Goal: Contribute content: Add original content to the website for others to see

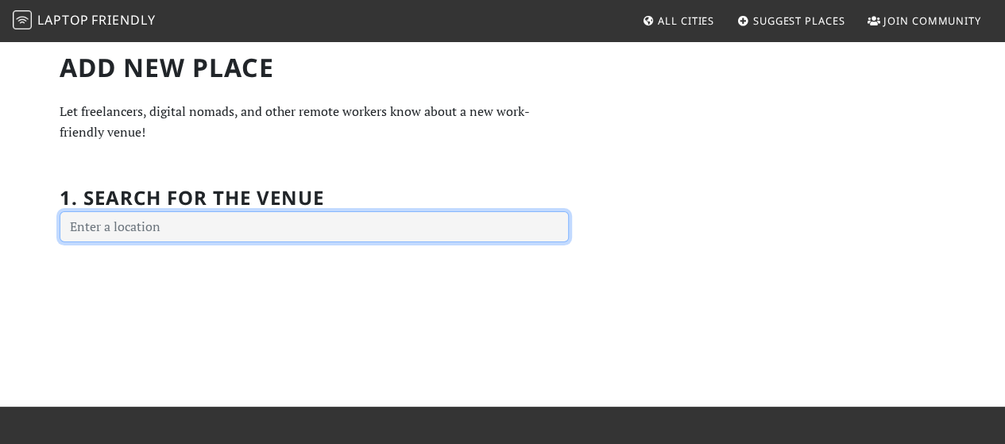
click at [243, 225] on input "text" at bounding box center [314, 227] width 509 height 32
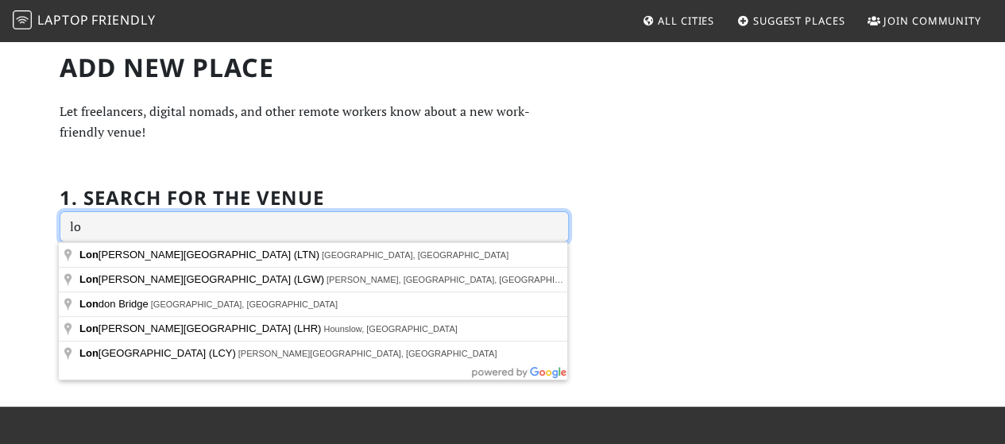
type input "l"
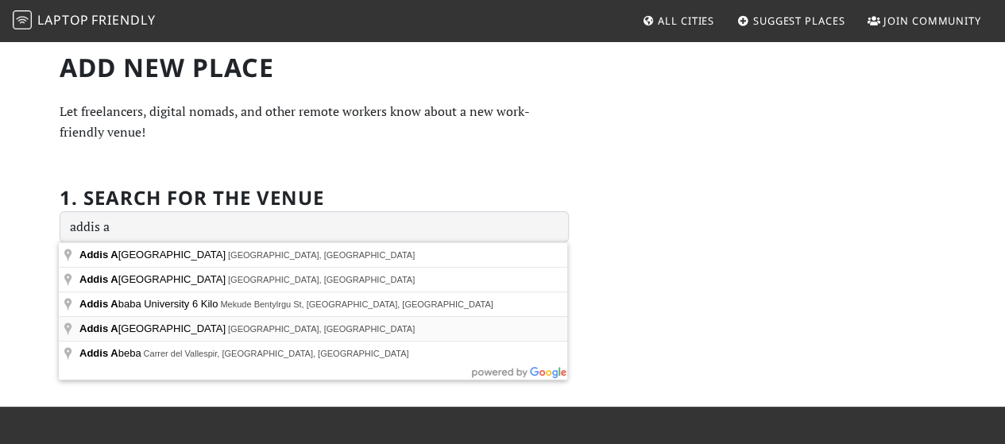
type input "[GEOGRAPHIC_DATA], [GEOGRAPHIC_DATA], [GEOGRAPHIC_DATA]"
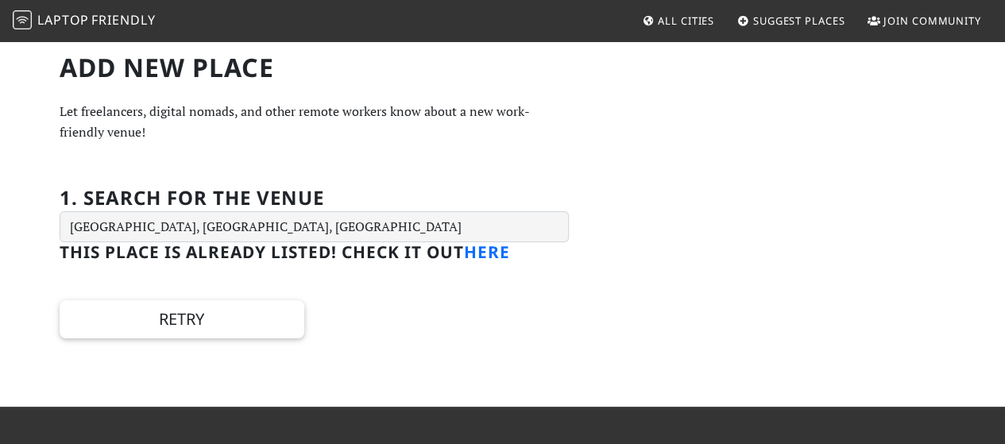
click at [504, 254] on link "here" at bounding box center [487, 252] width 46 height 22
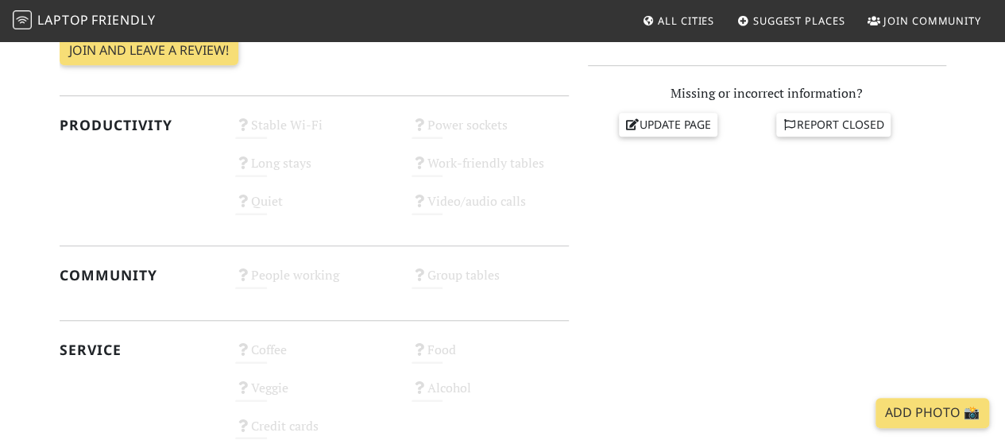
scroll to position [529, 0]
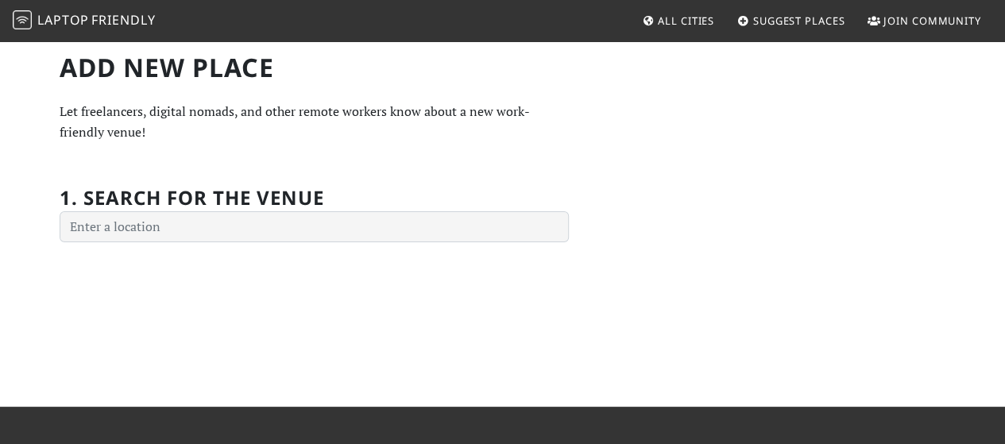
click at [776, 21] on span "Suggest Places" at bounding box center [799, 21] width 92 height 14
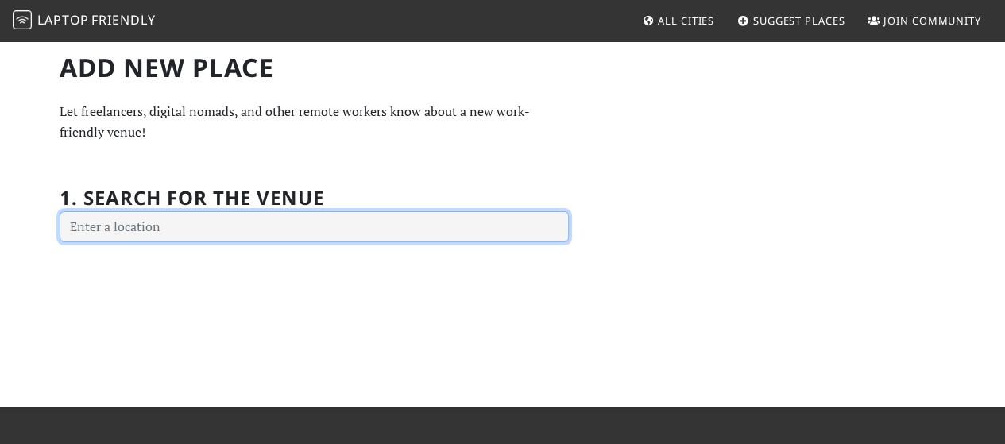
click at [292, 223] on input "text" at bounding box center [314, 227] width 509 height 32
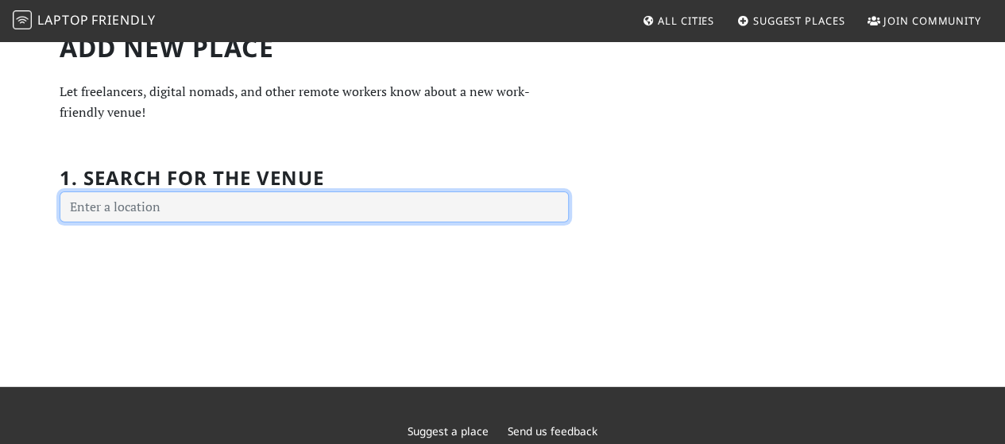
scroll to position [19, 0]
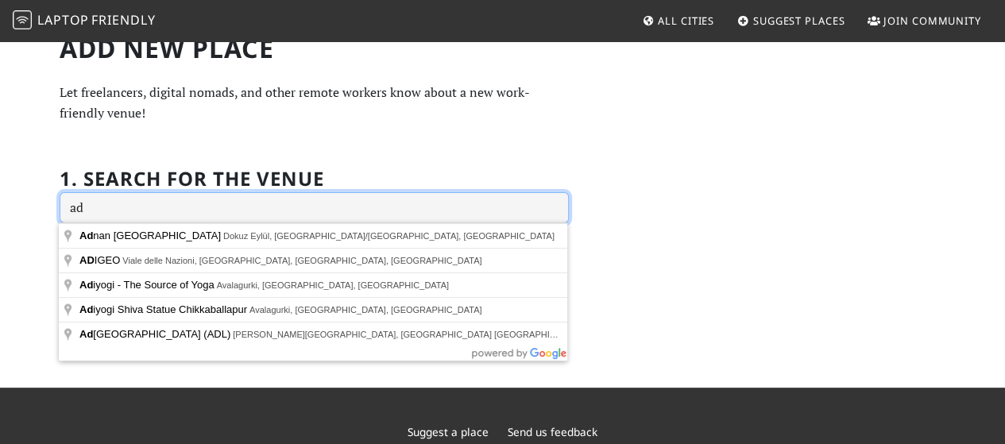
type input "ad"
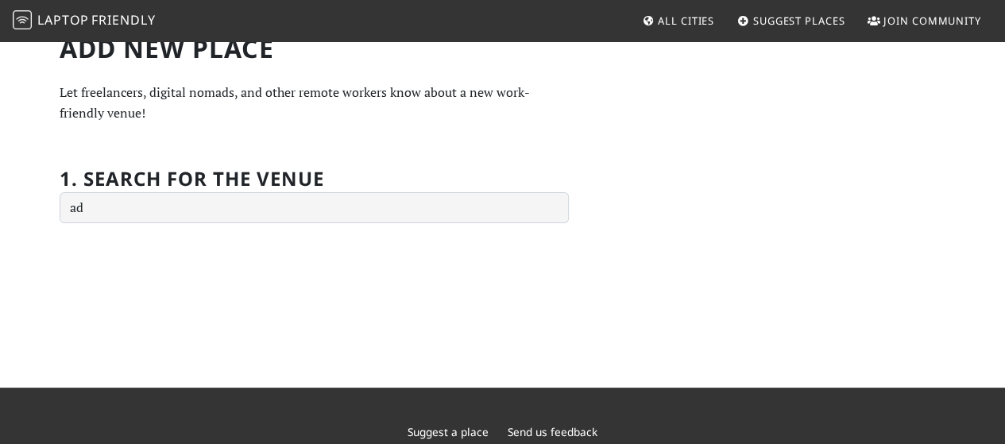
click at [707, 227] on div "Add new Place Let freelancers, digital nomads, and other remote workers know ab…" at bounding box center [502, 204] width 1005 height 367
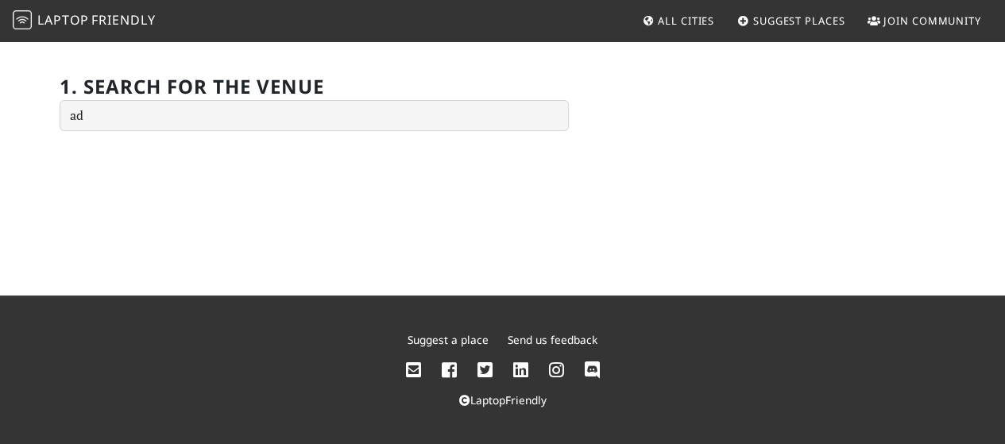
scroll to position [0, 0]
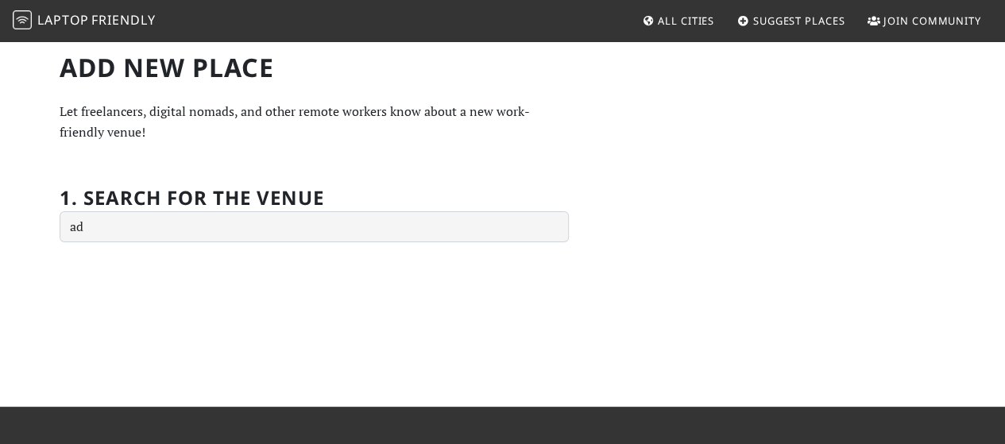
click at [674, 15] on span "All Cities" at bounding box center [686, 21] width 56 height 14
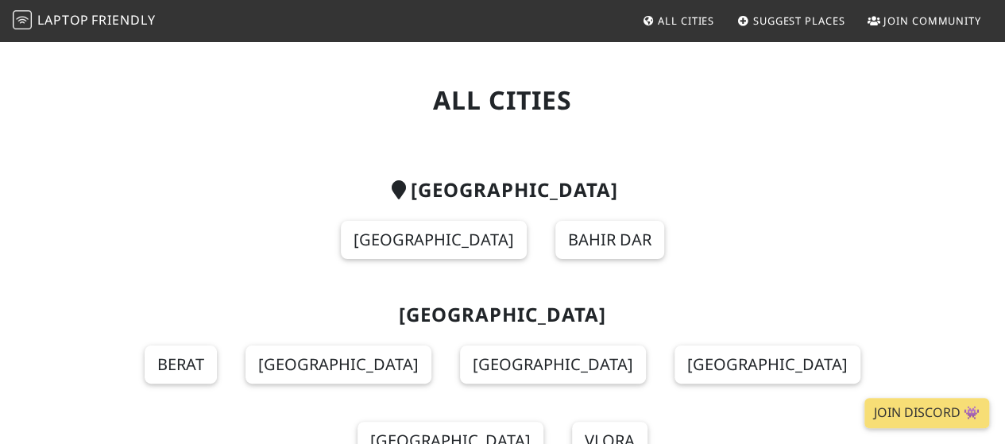
scroll to position [17, 0]
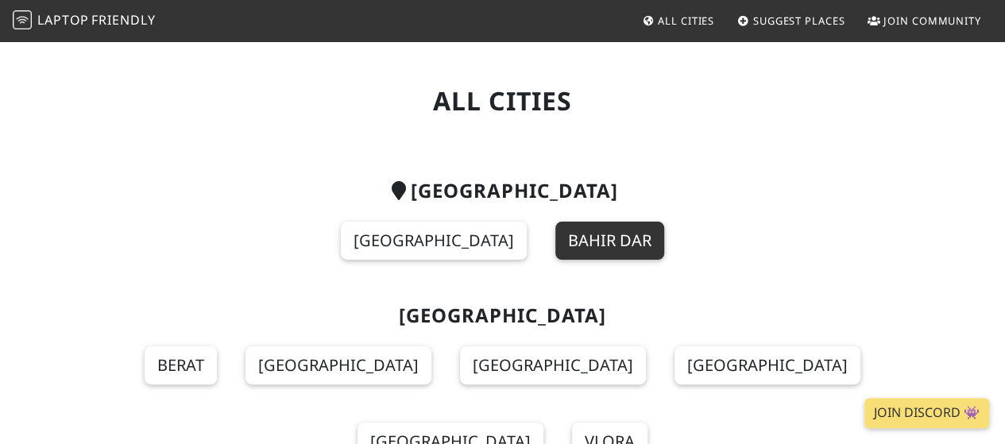
click at [591, 250] on link "Bahir Dar" at bounding box center [610, 241] width 109 height 38
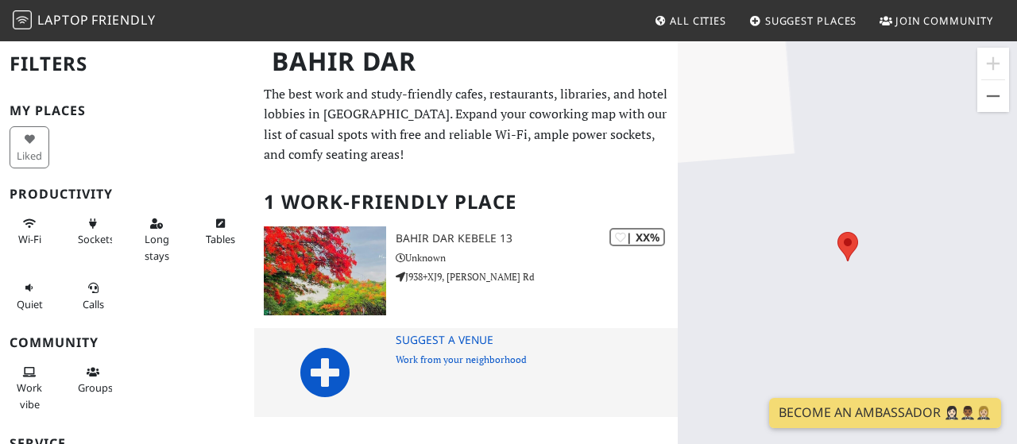
click at [336, 368] on icon at bounding box center [325, 372] width 51 height 51
